Goal: Information Seeking & Learning: Learn about a topic

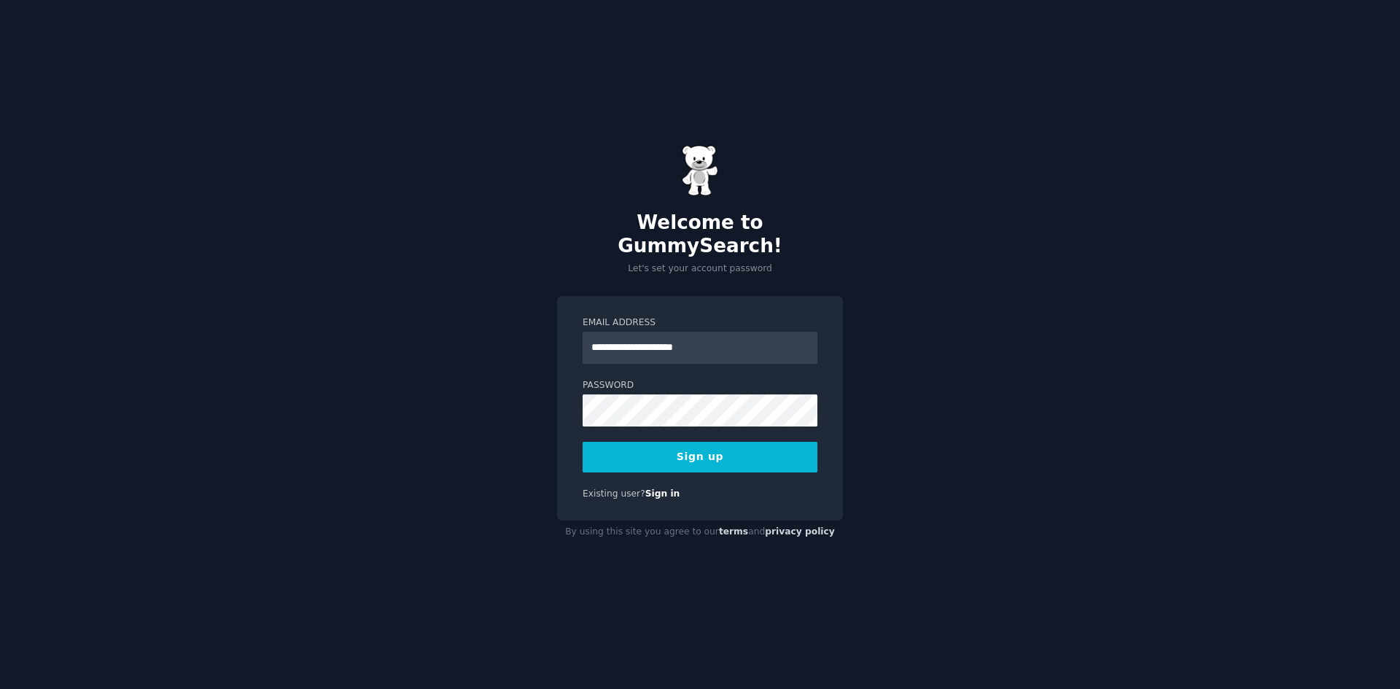
type input "**********"
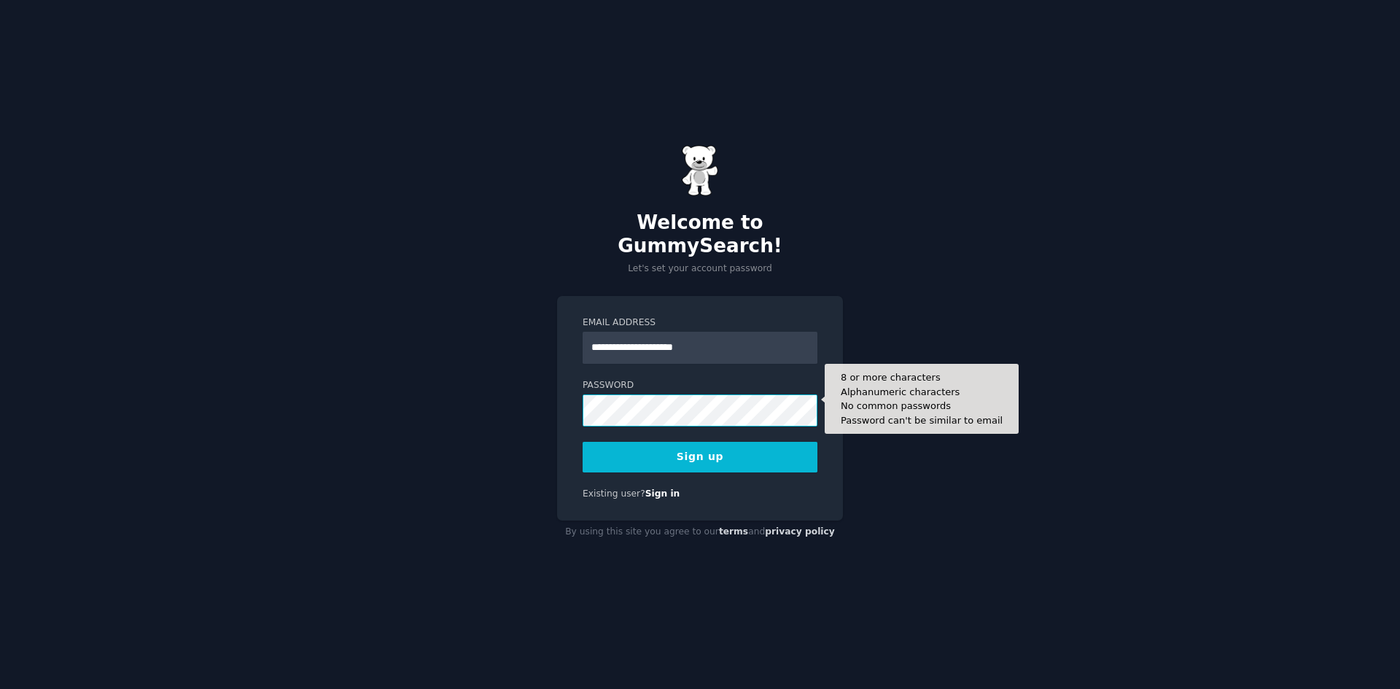
click at [583, 442] on button "Sign up" at bounding box center [700, 457] width 235 height 31
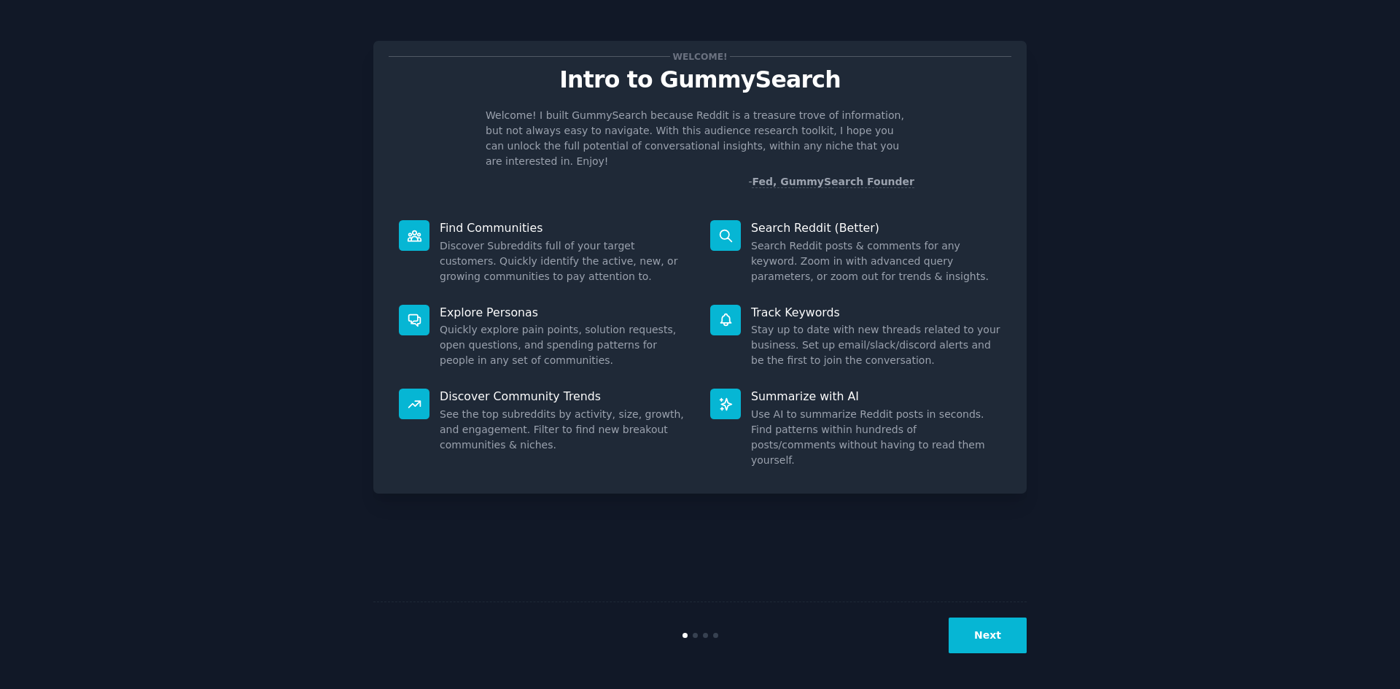
click at [996, 629] on button "Next" at bounding box center [988, 636] width 78 height 36
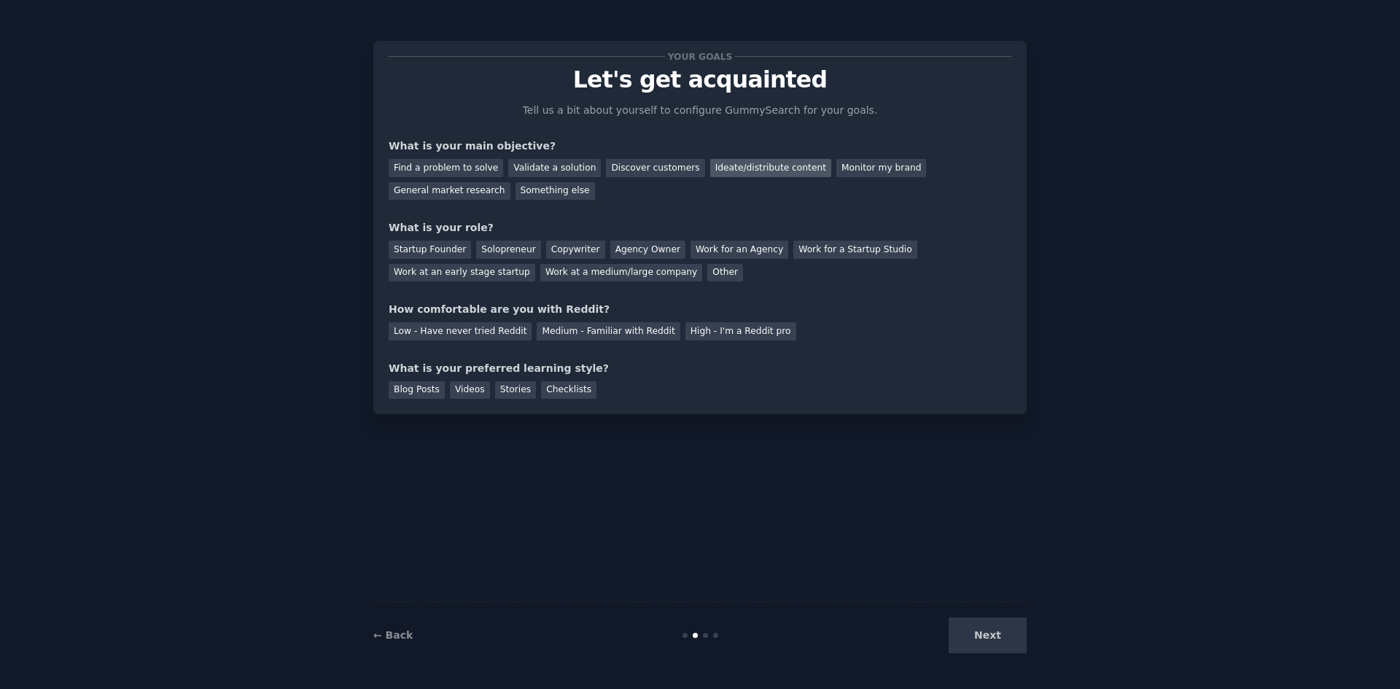
click at [710, 170] on div "Ideate/distribute content" at bounding box center [770, 168] width 121 height 18
click at [511, 182] on div "General market research" at bounding box center [450, 191] width 122 height 18
click at [755, 166] on div "Ideate/distribute content" at bounding box center [770, 168] width 121 height 18
click at [414, 255] on div "Startup Founder" at bounding box center [430, 250] width 82 height 18
click at [476, 254] on div "Solopreneur" at bounding box center [508, 250] width 64 height 18
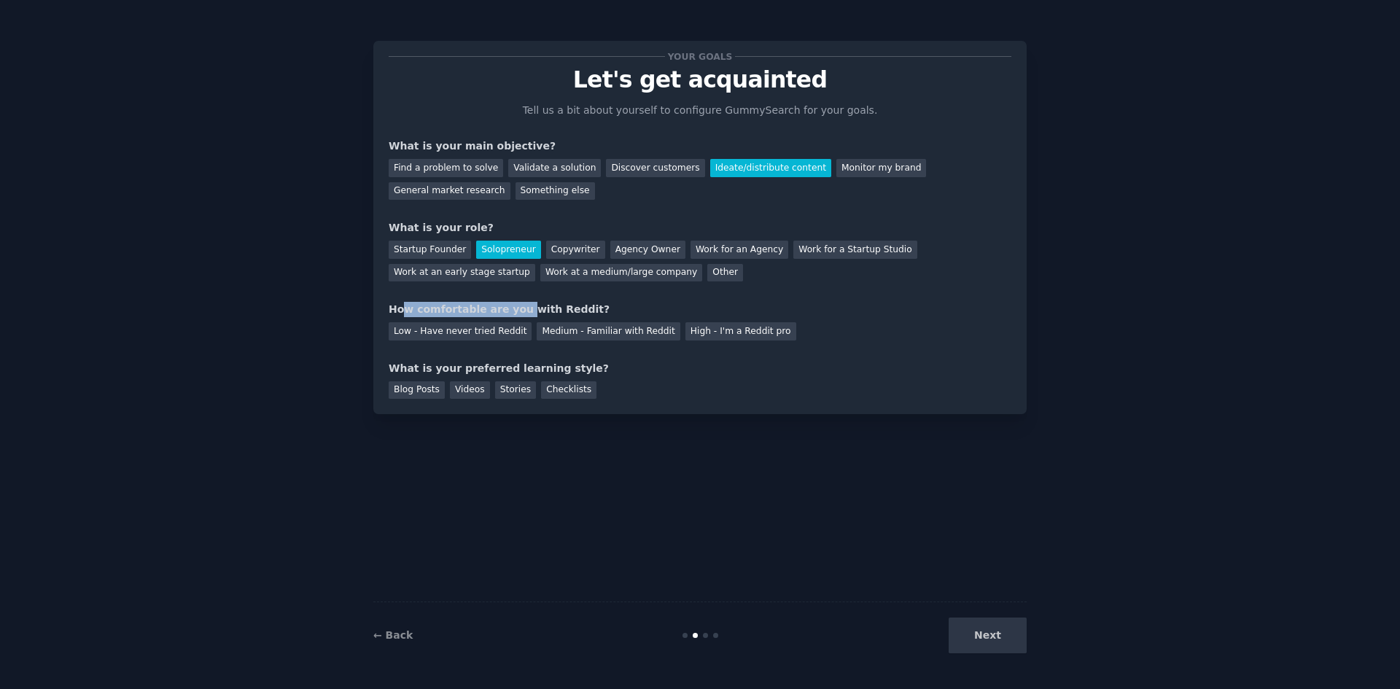
drag, startPoint x: 404, startPoint y: 306, endPoint x: 509, endPoint y: 303, distance: 105.1
click at [509, 303] on div "How comfortable are you with Reddit?" at bounding box center [700, 309] width 623 height 15
click at [618, 333] on div "Medium - Familiar with Reddit" at bounding box center [608, 331] width 143 height 18
drag, startPoint x: 522, startPoint y: 368, endPoint x: 559, endPoint y: 368, distance: 37.2
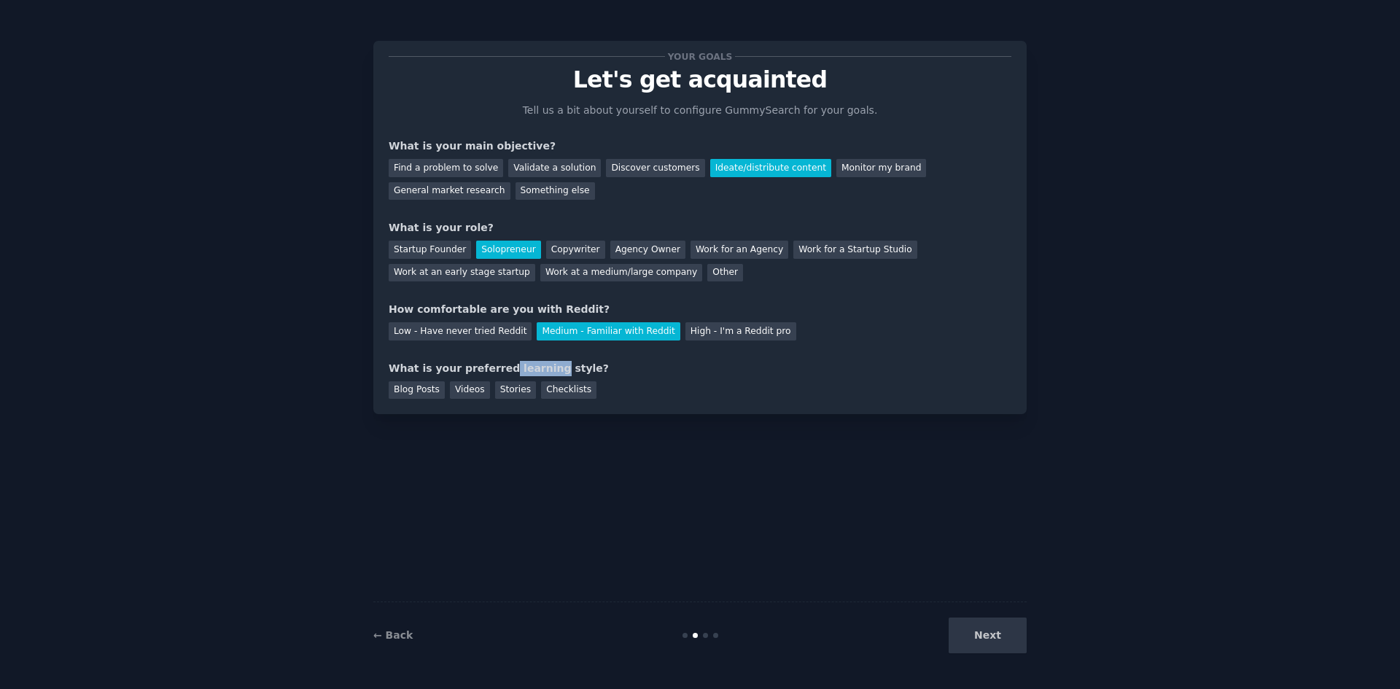
click at [559, 368] on div "What is your preferred learning style?" at bounding box center [700, 368] width 623 height 15
click at [559, 373] on div "What is your preferred learning style?" at bounding box center [700, 368] width 623 height 15
click at [559, 395] on div "Checklists" at bounding box center [568, 390] width 55 height 18
click at [405, 388] on div "Blog Posts" at bounding box center [417, 390] width 56 height 18
click at [983, 629] on button "Next" at bounding box center [988, 636] width 78 height 36
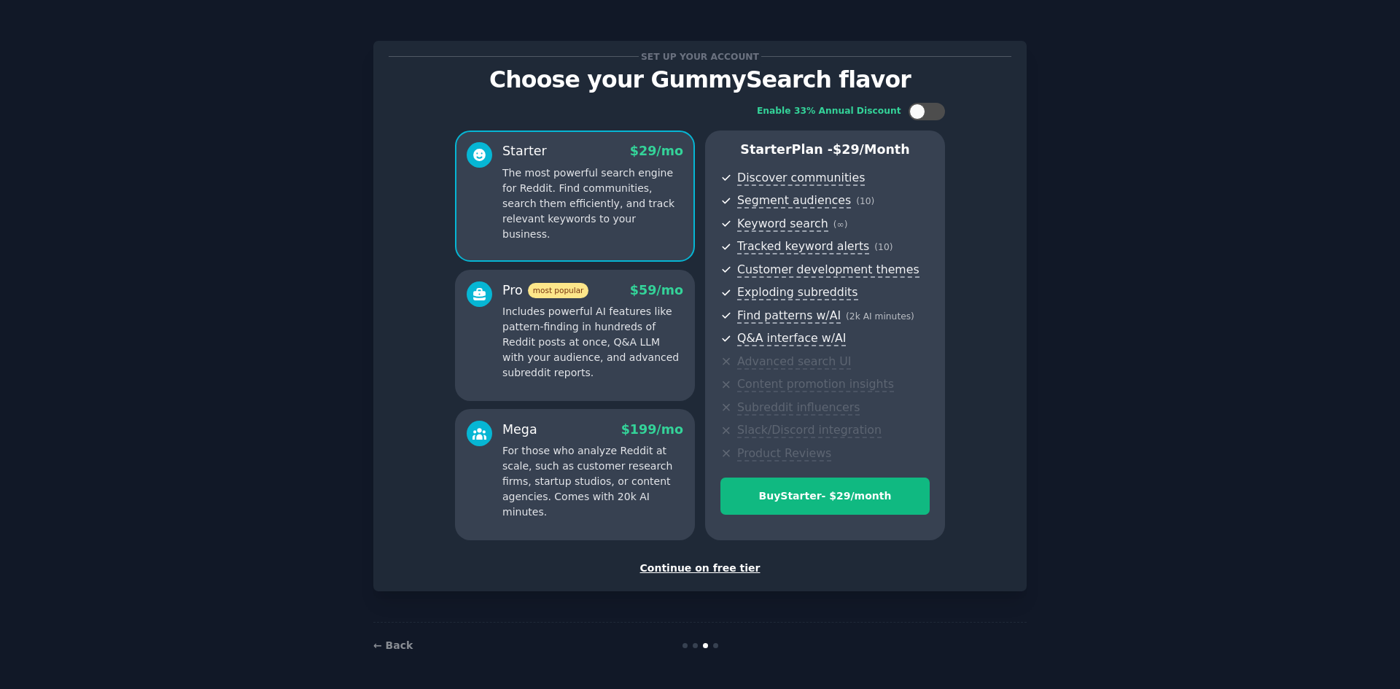
click at [730, 573] on div "Continue on free tier" at bounding box center [700, 568] width 623 height 15
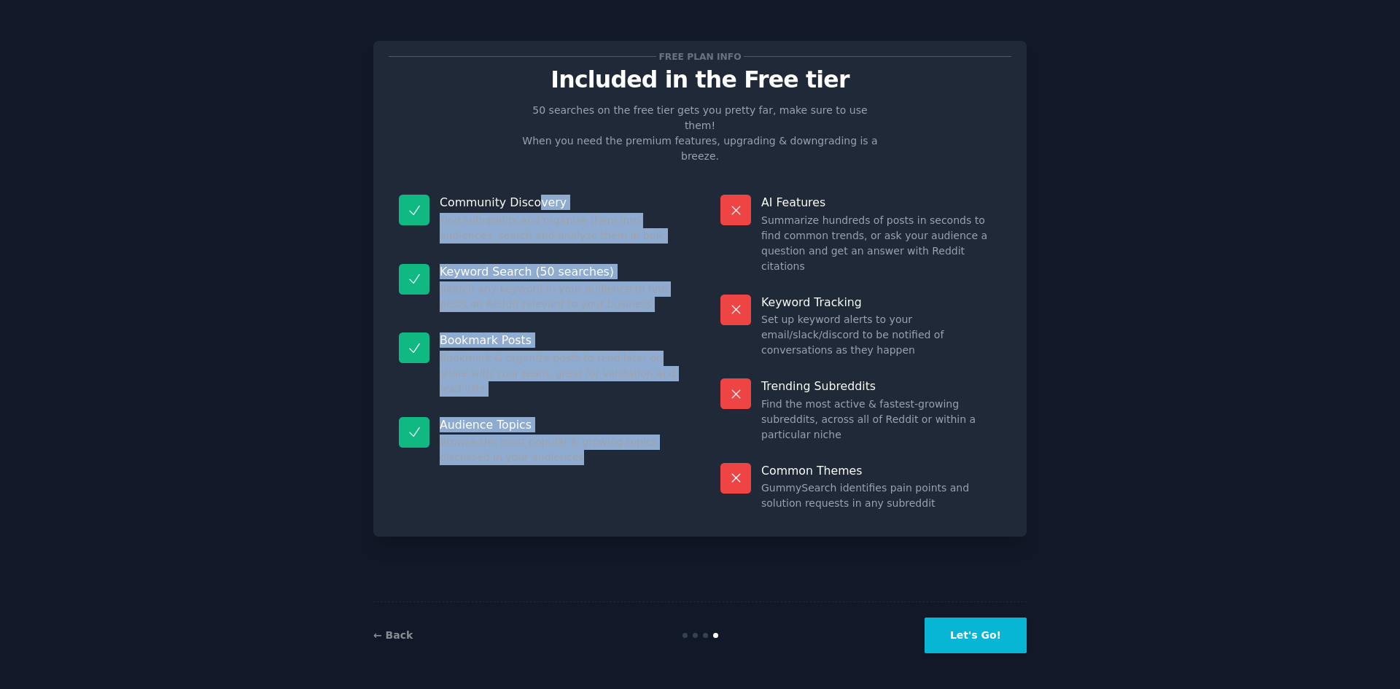
drag, startPoint x: 530, startPoint y: 182, endPoint x: 531, endPoint y: 416, distance: 234.9
click at [531, 416] on dl "Community Discovery Find subreddits and organize them into audiences, search an…" at bounding box center [539, 353] width 301 height 337
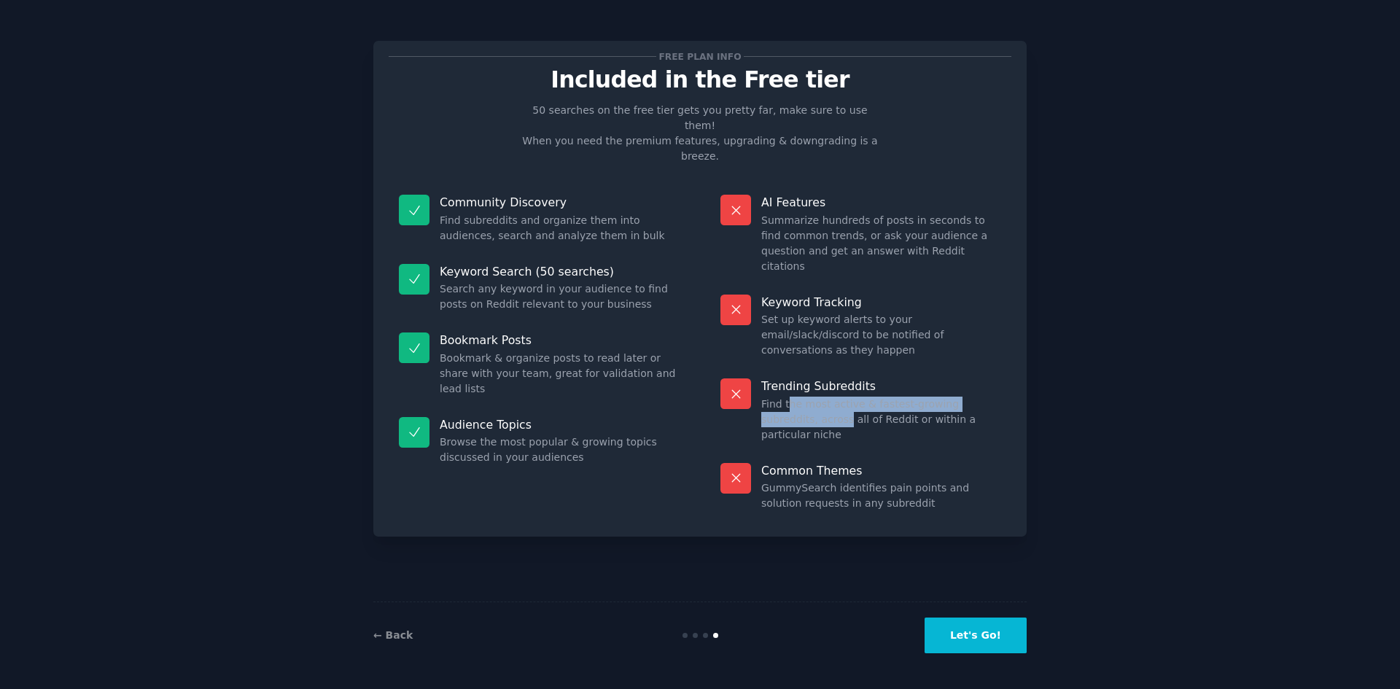
drag, startPoint x: 788, startPoint y: 335, endPoint x: 790, endPoint y: 355, distance: 20.5
click at [790, 397] on dd "Find the most active & fastest-growing subreddits, across all of Reddit or with…" at bounding box center [881, 420] width 240 height 46
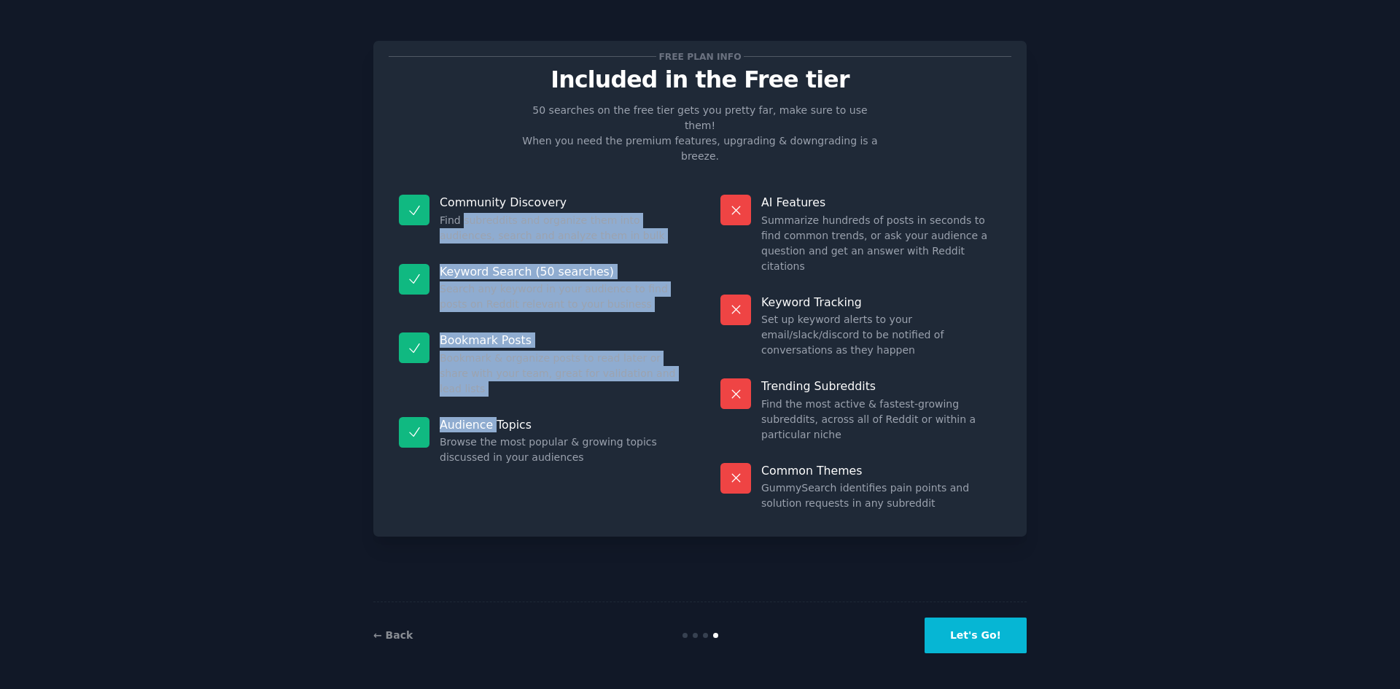
drag, startPoint x: 462, startPoint y: 182, endPoint x: 495, endPoint y: 395, distance: 215.5
click at [495, 395] on dl "Community Discovery Find subreddits and organize them into audiences, search an…" at bounding box center [539, 353] width 301 height 337
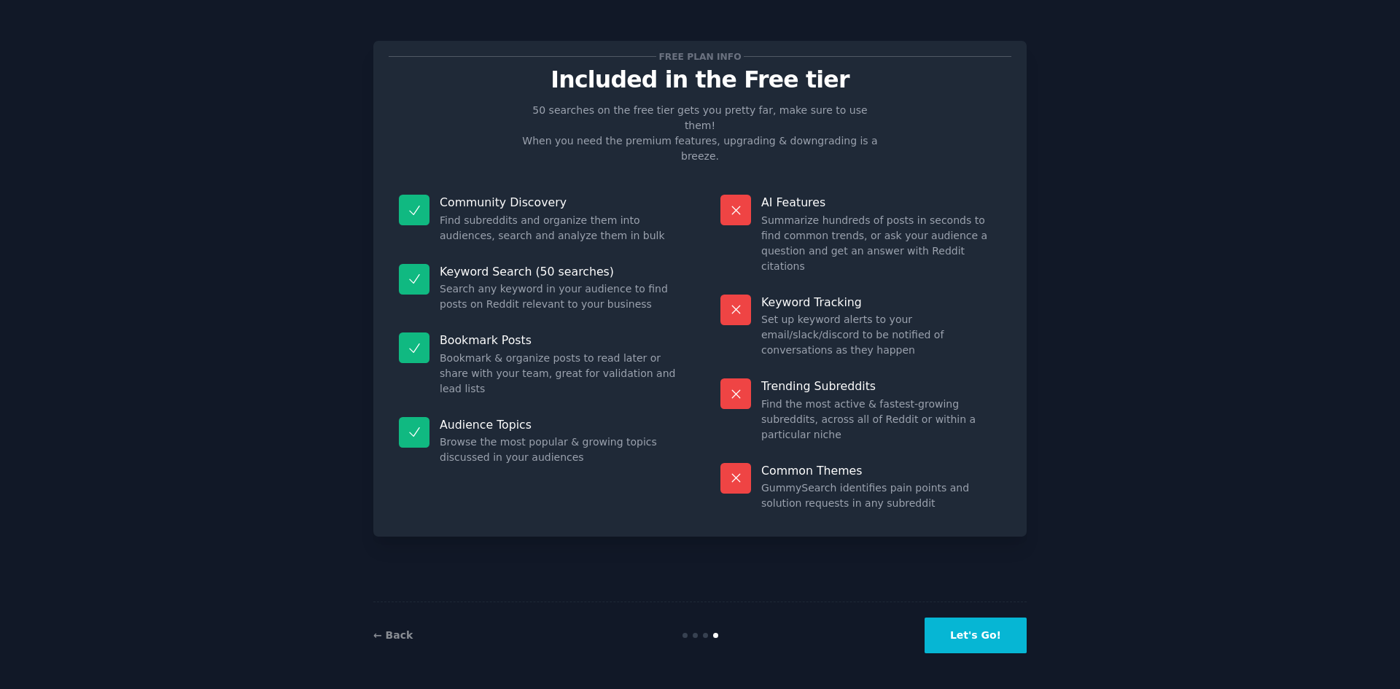
click at [497, 435] on dd "Browse the most popular & growing topics discussed in your audiences" at bounding box center [560, 450] width 240 height 31
click at [988, 629] on button "Let's Go!" at bounding box center [976, 636] width 102 height 36
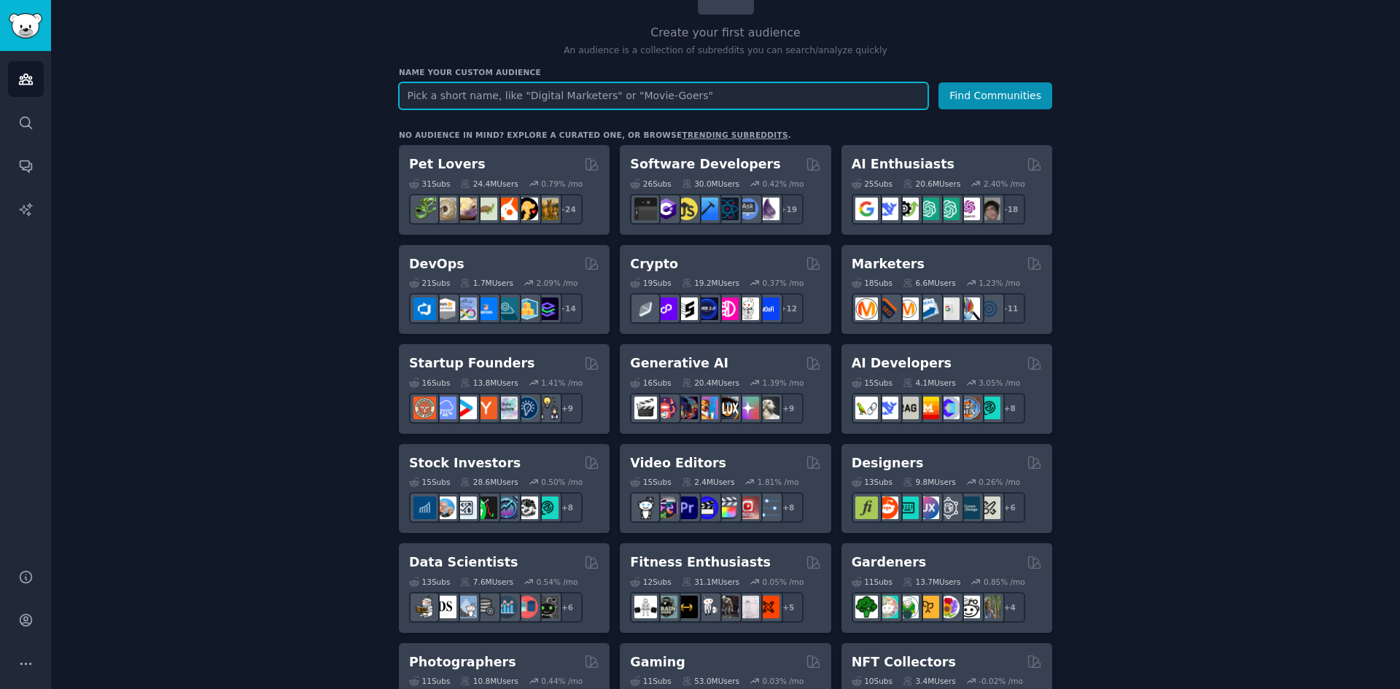
scroll to position [146, 0]
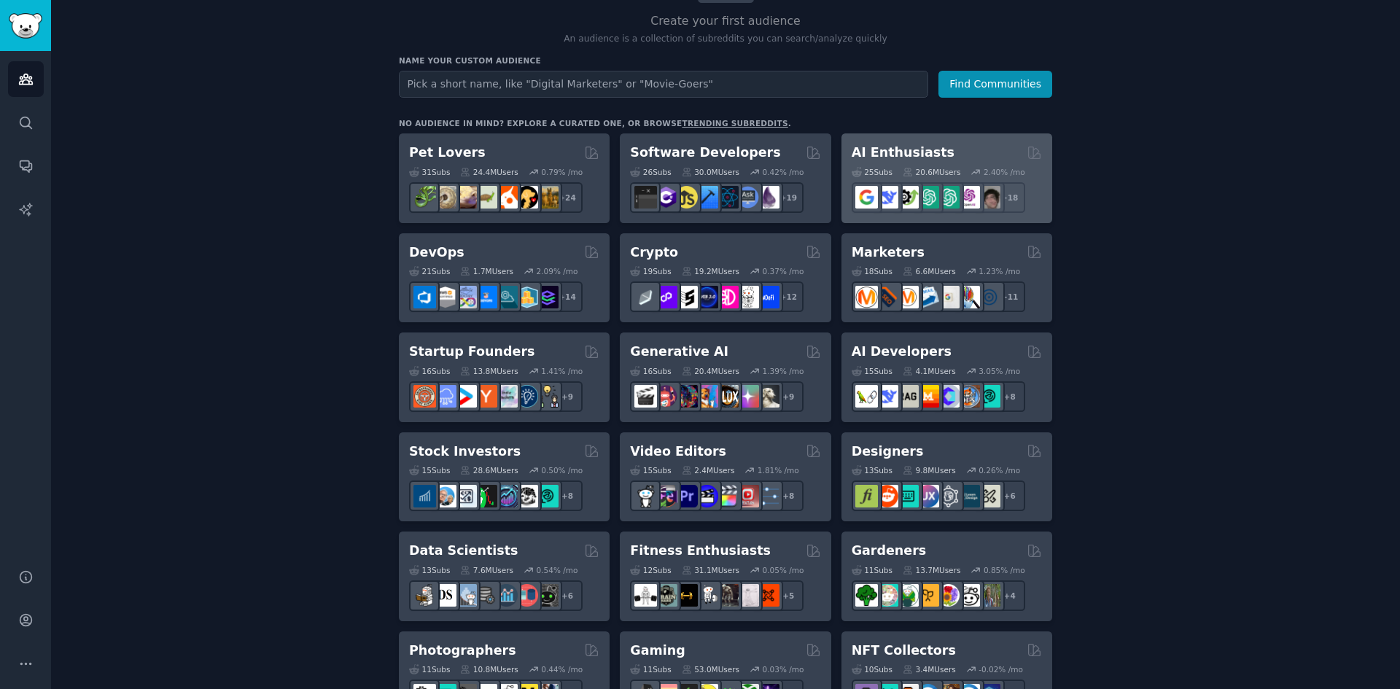
click at [907, 155] on h2 "AI Enthusiasts" at bounding box center [903, 153] width 103 height 18
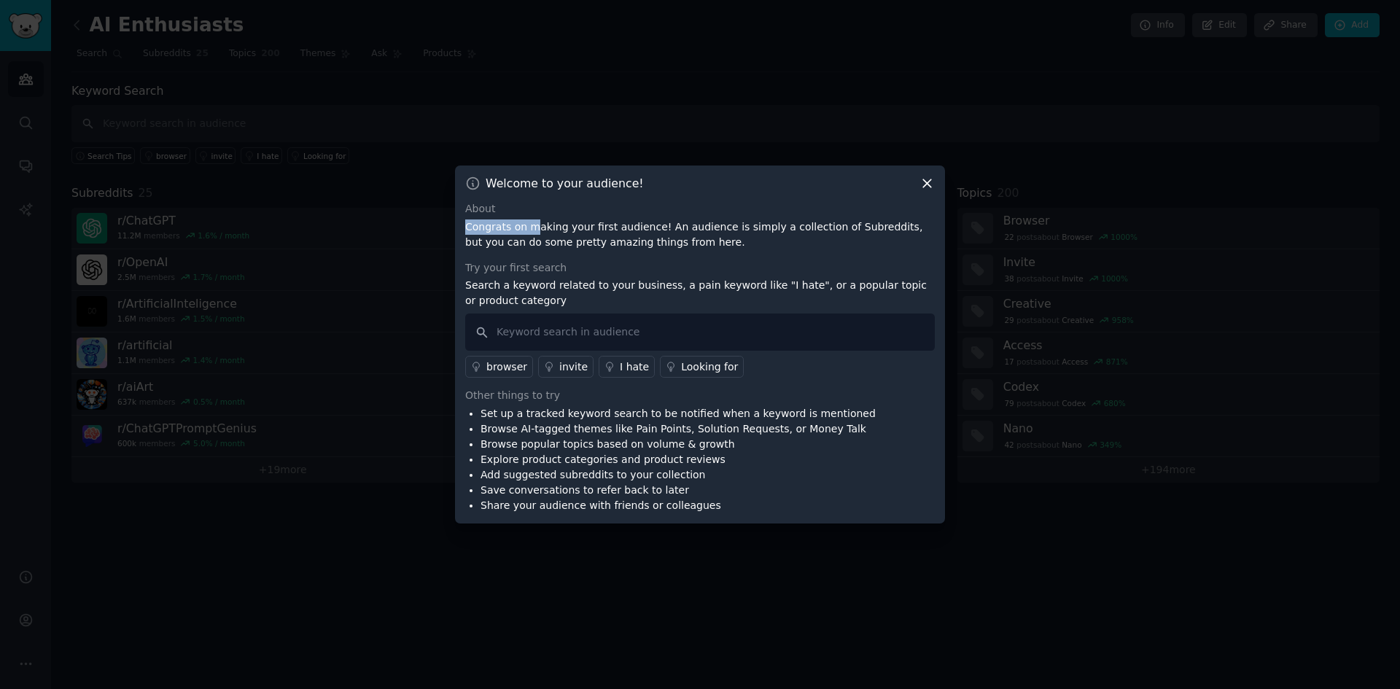
drag, startPoint x: 570, startPoint y: 224, endPoint x: 693, endPoint y: 217, distance: 122.7
click at [693, 217] on div "About Congrats on making your first audience! An audience is simply a collectio…" at bounding box center [700, 225] width 470 height 49
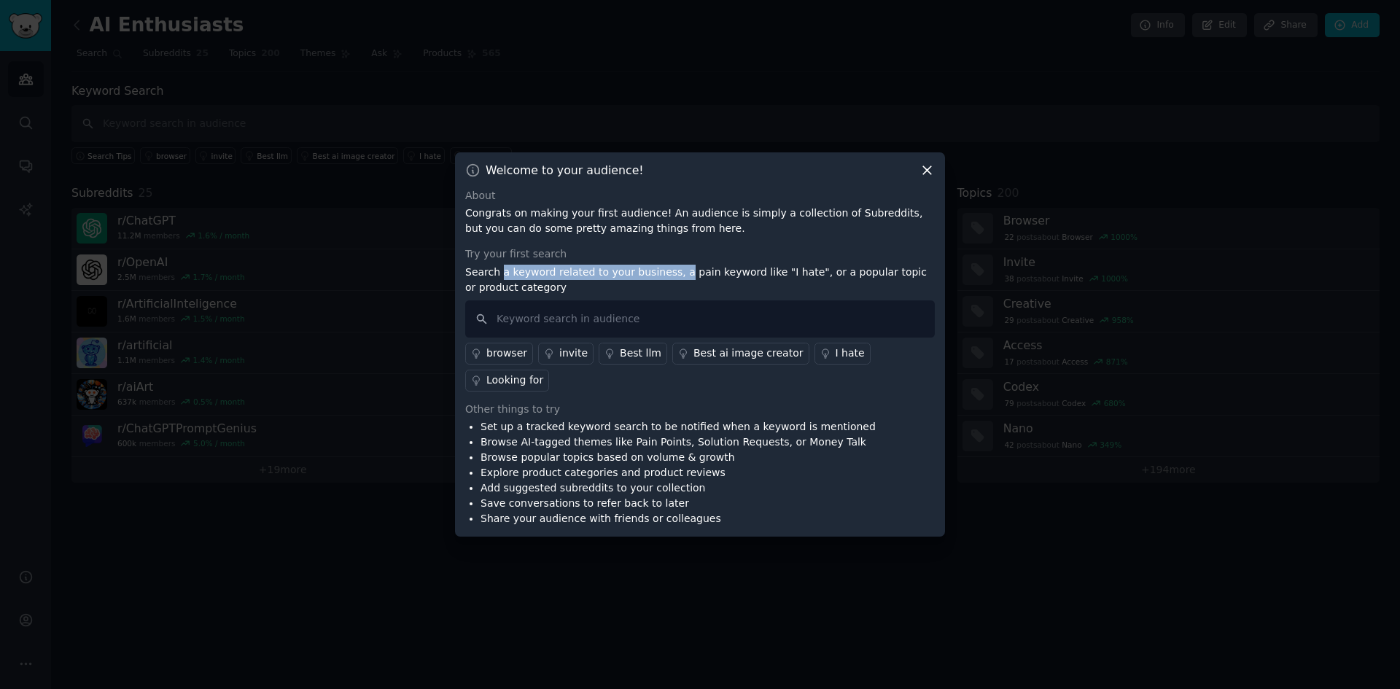
drag, startPoint x: 500, startPoint y: 284, endPoint x: 669, endPoint y: 290, distance: 168.6
click at [669, 290] on p "Search a keyword related to your business, a pain keyword like "I hate", or a p…" at bounding box center [700, 280] width 470 height 31
click at [934, 295] on p "Search a keyword related to your business, a pain keyword like "I hate", or a p…" at bounding box center [700, 280] width 470 height 31
click at [610, 324] on input "text" at bounding box center [700, 318] width 470 height 37
type input "I hate"
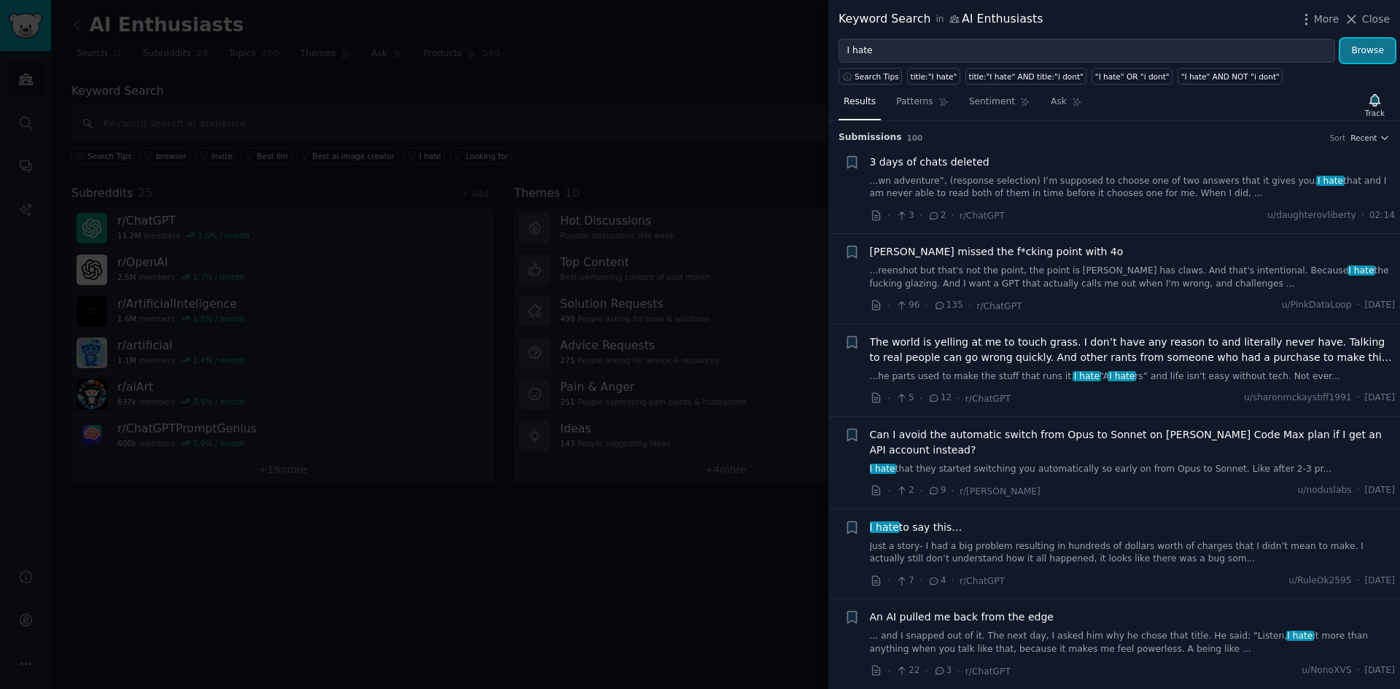
click at [1375, 43] on button "Browse" at bounding box center [1368, 51] width 55 height 25
click at [917, 110] on link "Patterns" at bounding box center [922, 105] width 62 height 30
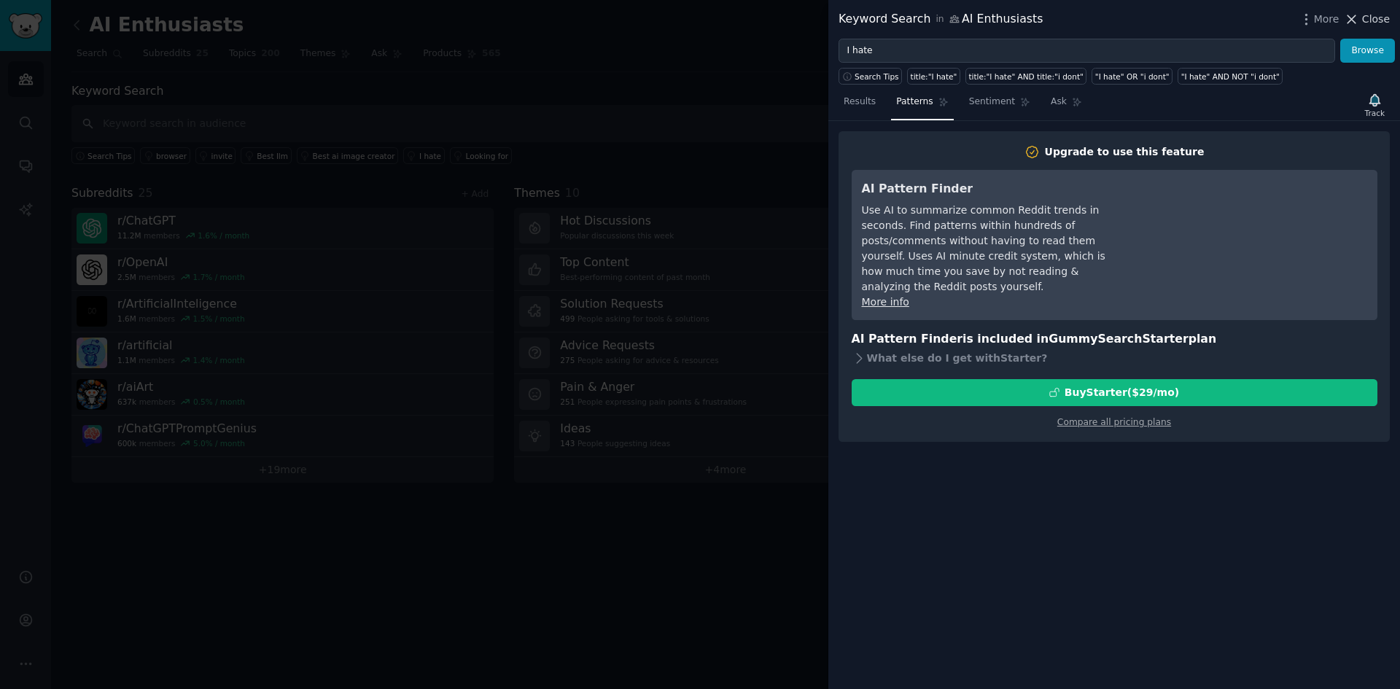
click at [1381, 19] on span "Close" at bounding box center [1376, 19] width 28 height 15
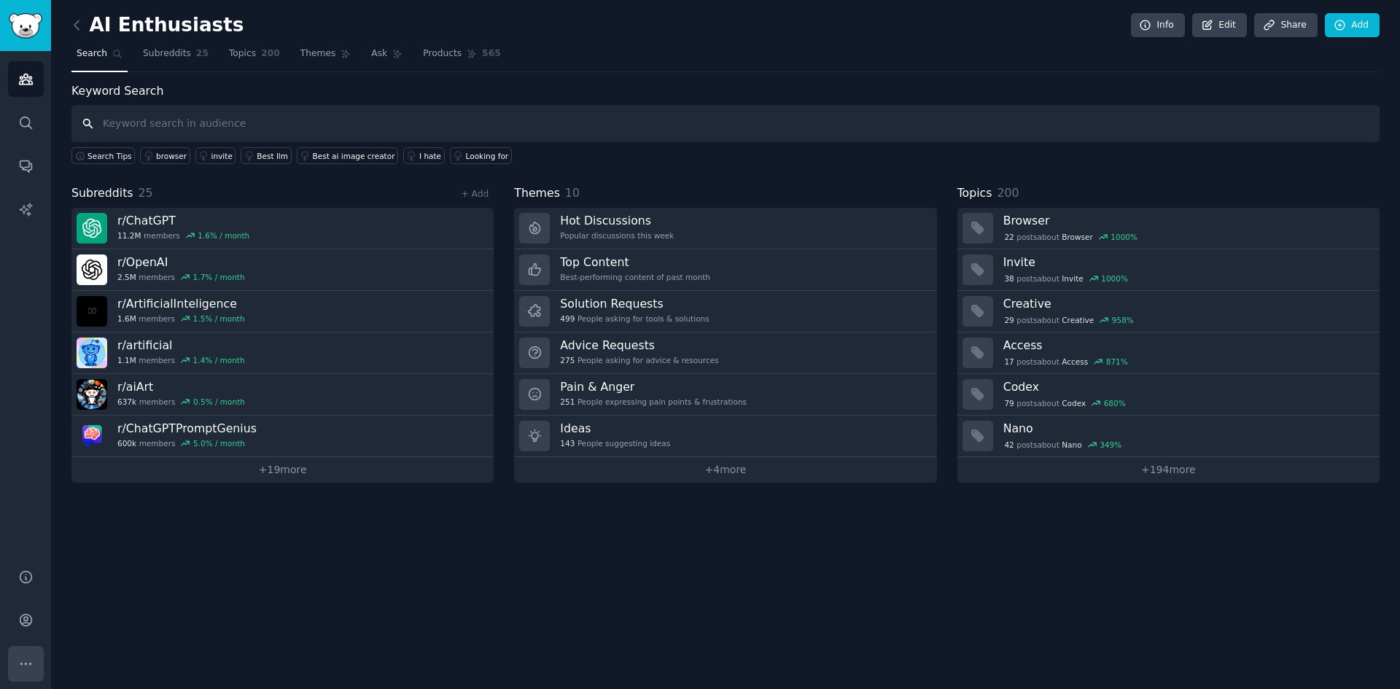
click at [25, 666] on icon "Sidebar" at bounding box center [25, 663] width 15 height 15
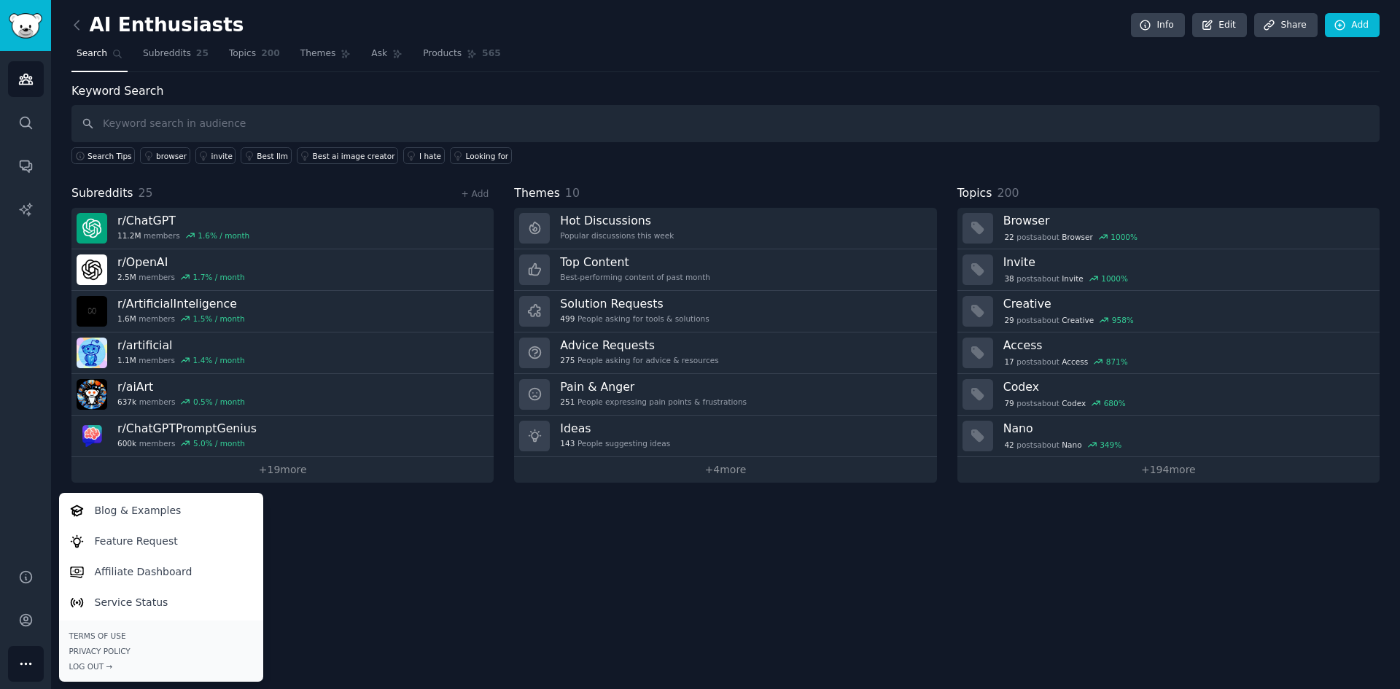
click at [715, 546] on div "AI Enthusiasts Info Edit Share Add Search Subreddits 25 Topics 200 Themes Ask P…" at bounding box center [725, 344] width 1349 height 689
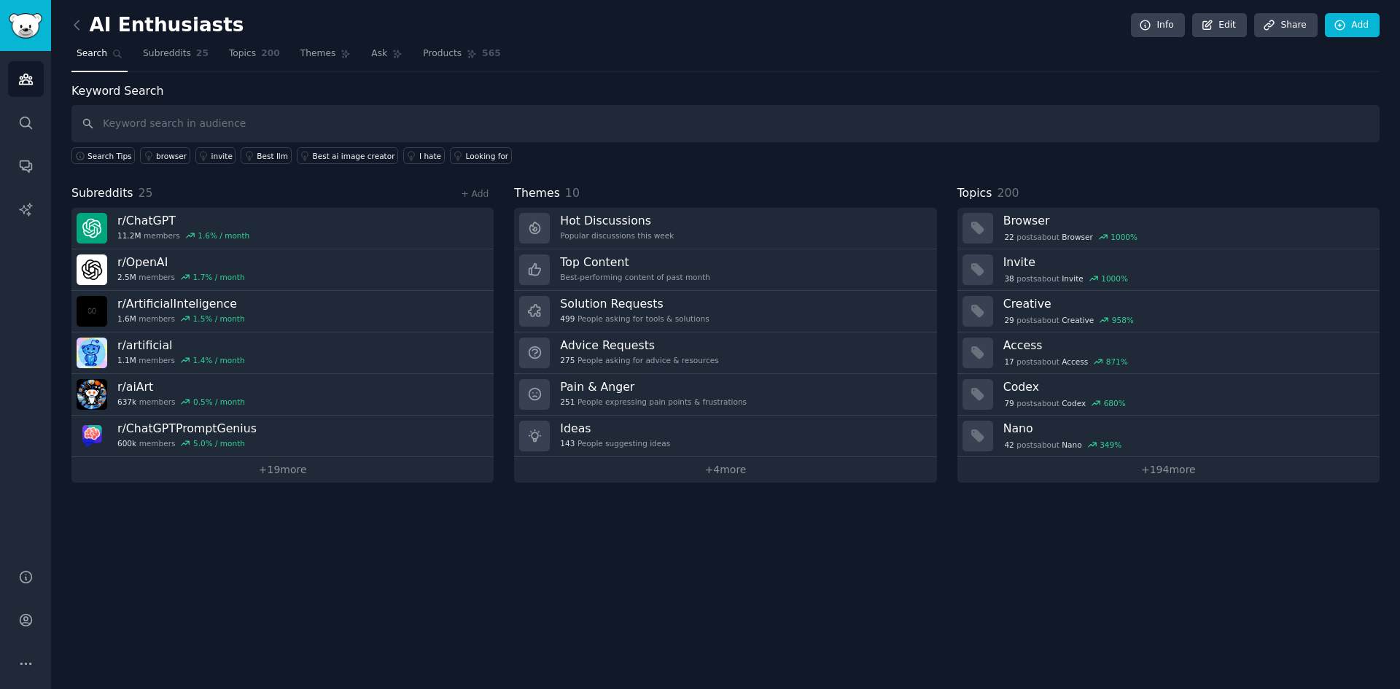
drag, startPoint x: 268, startPoint y: 4, endPoint x: 721, endPoint y: 47, distance: 454.2
click at [720, 47] on nav "Search Subreddits 25 Topics 200 Themes Ask Products 565" at bounding box center [725, 57] width 1308 height 30
